Goal: Use online tool/utility: Utilize a website feature to perform a specific function

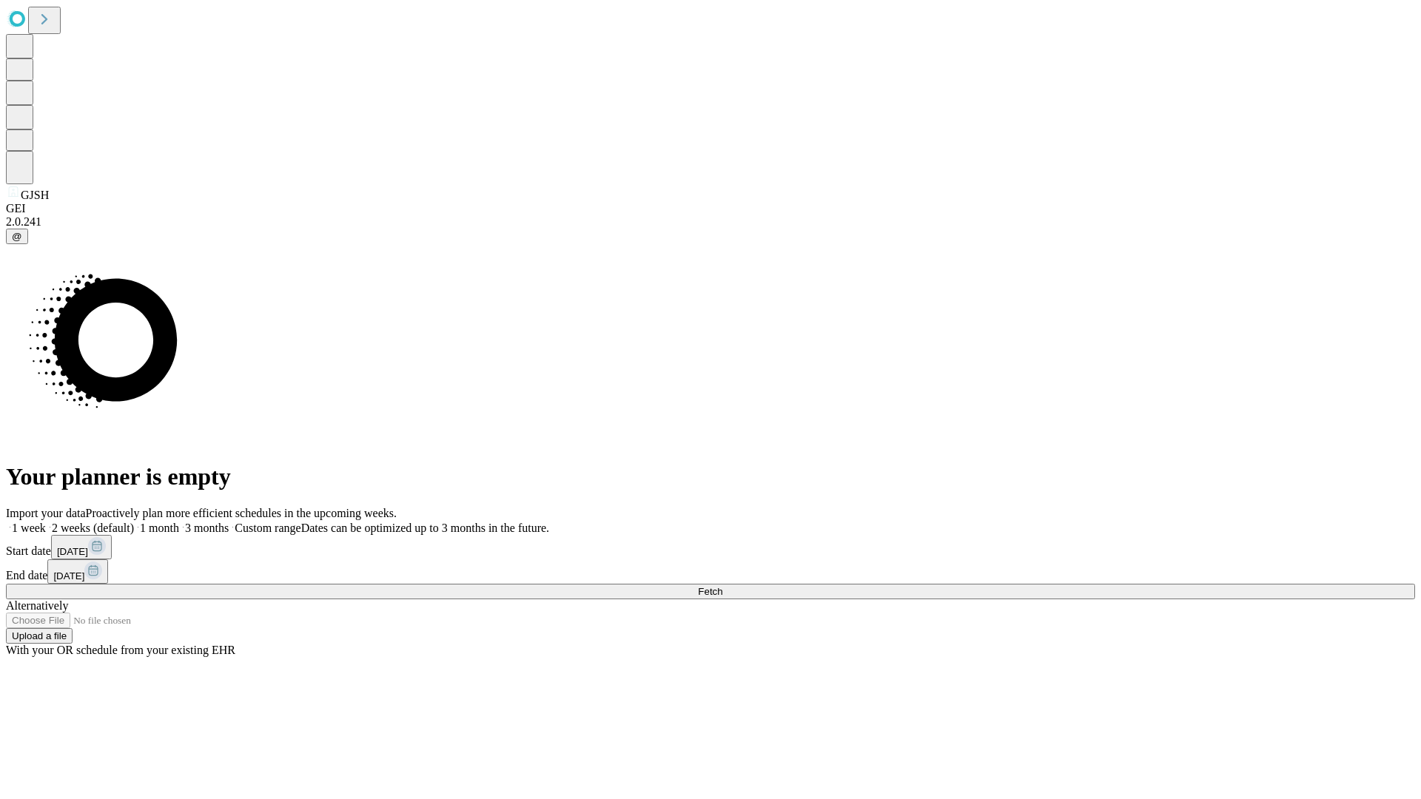
click at [722, 586] on span "Fetch" at bounding box center [710, 591] width 24 height 11
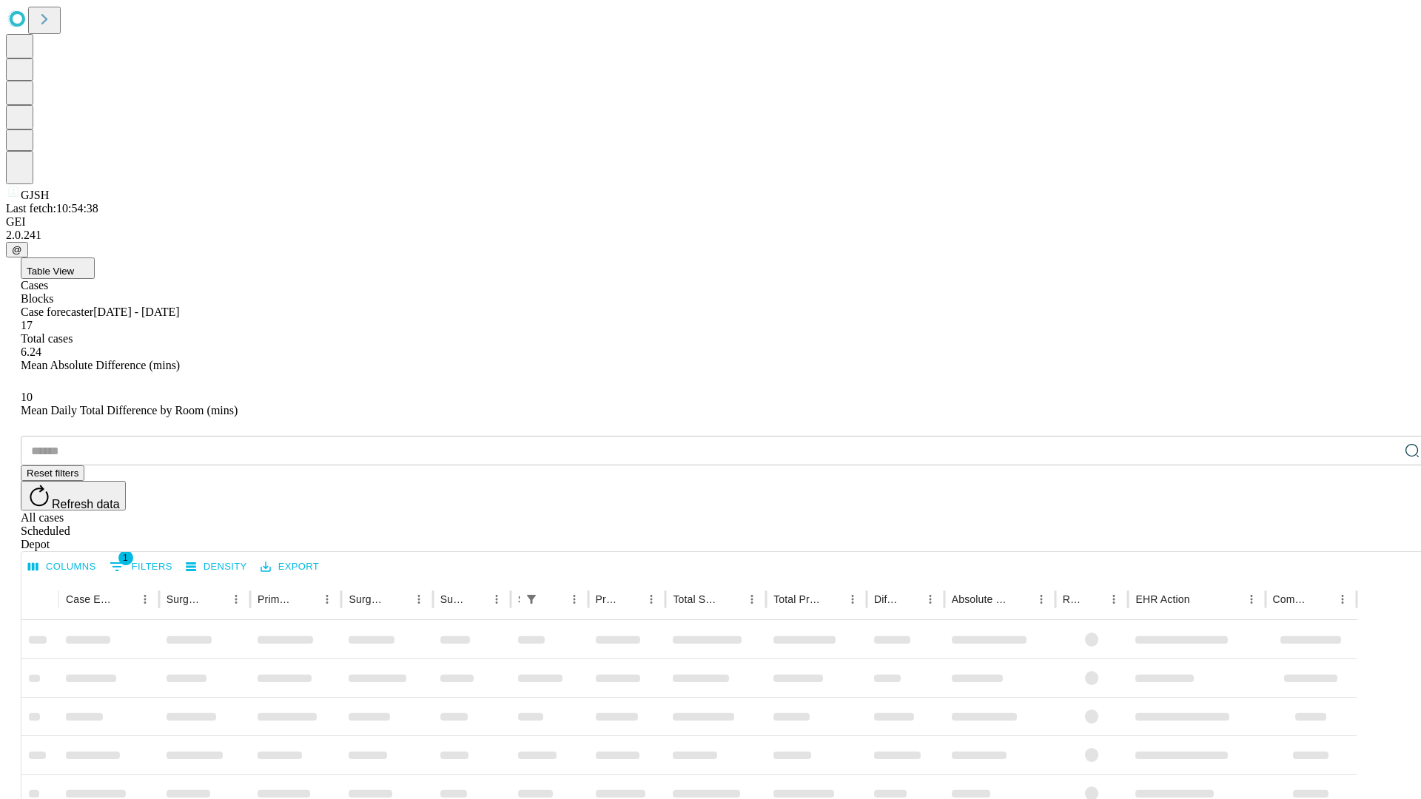
click at [1383, 538] on div "Depot" at bounding box center [725, 544] width 1409 height 13
